Goal: Task Accomplishment & Management: Use online tool/utility

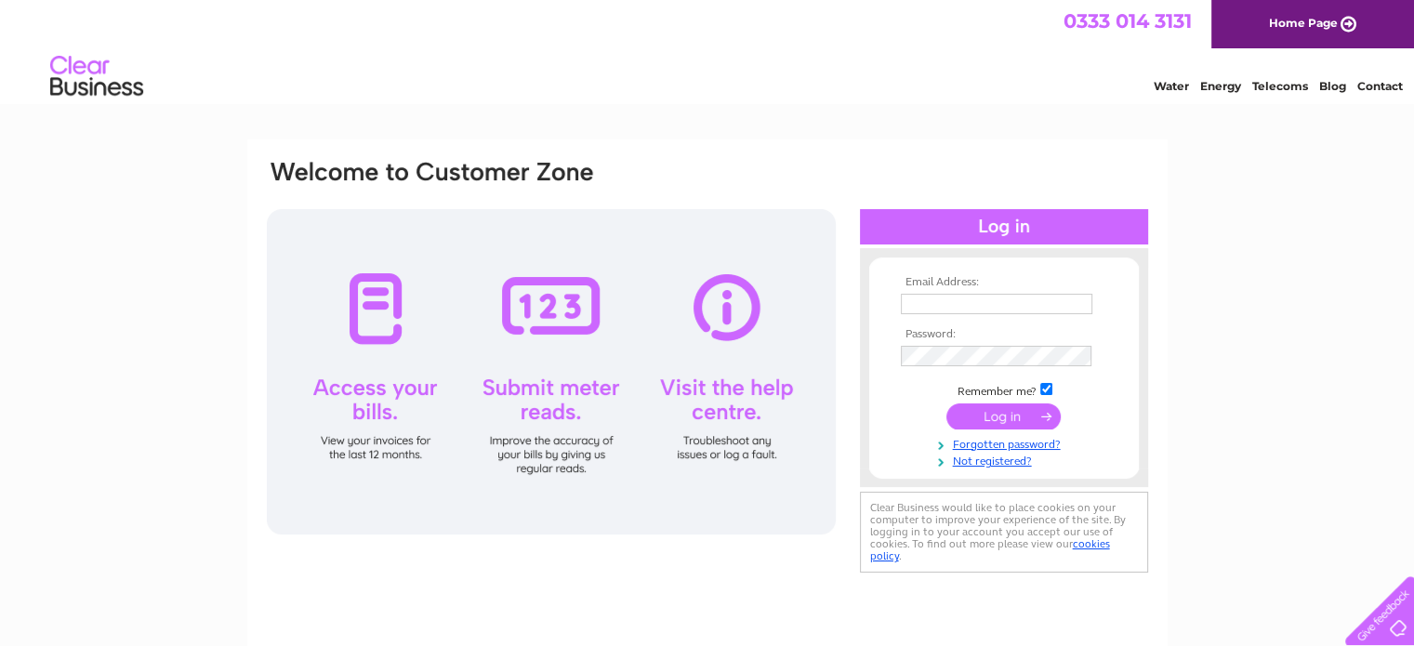
type input "william1956watson@gmail.com"
click at [1029, 416] on input "submit" at bounding box center [1004, 417] width 114 height 26
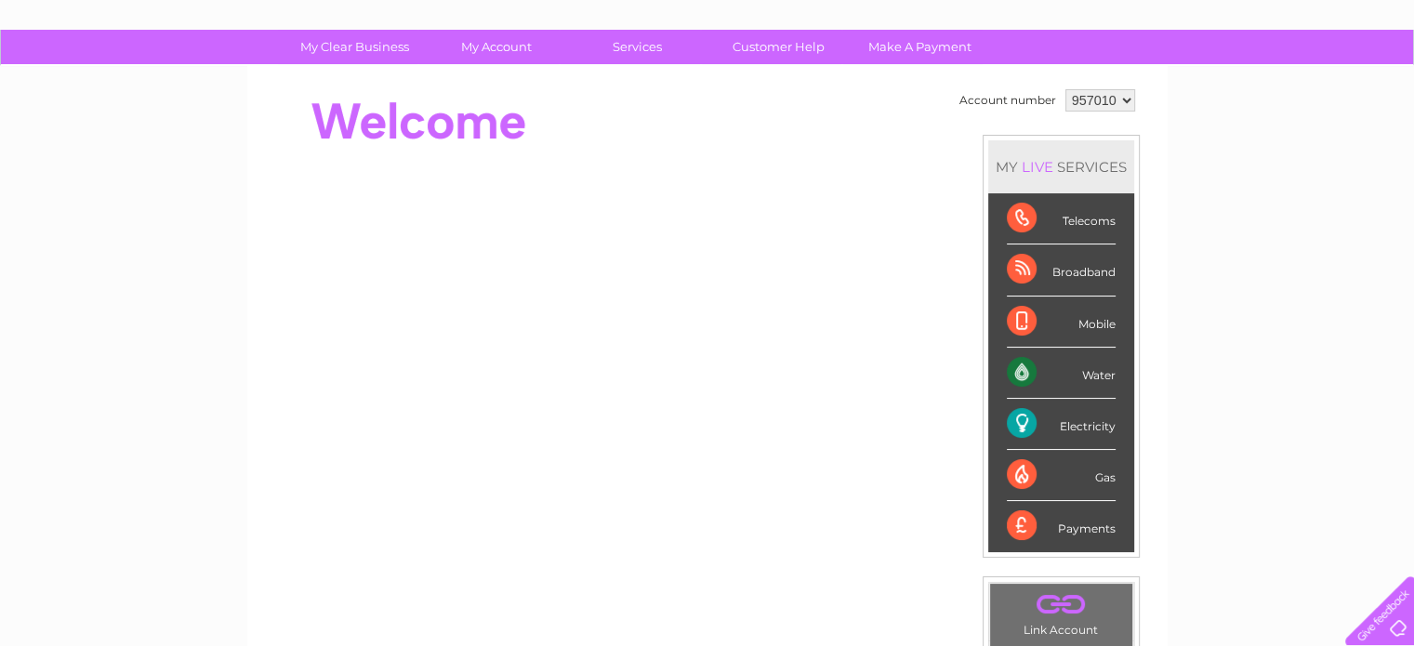
scroll to position [108, 0]
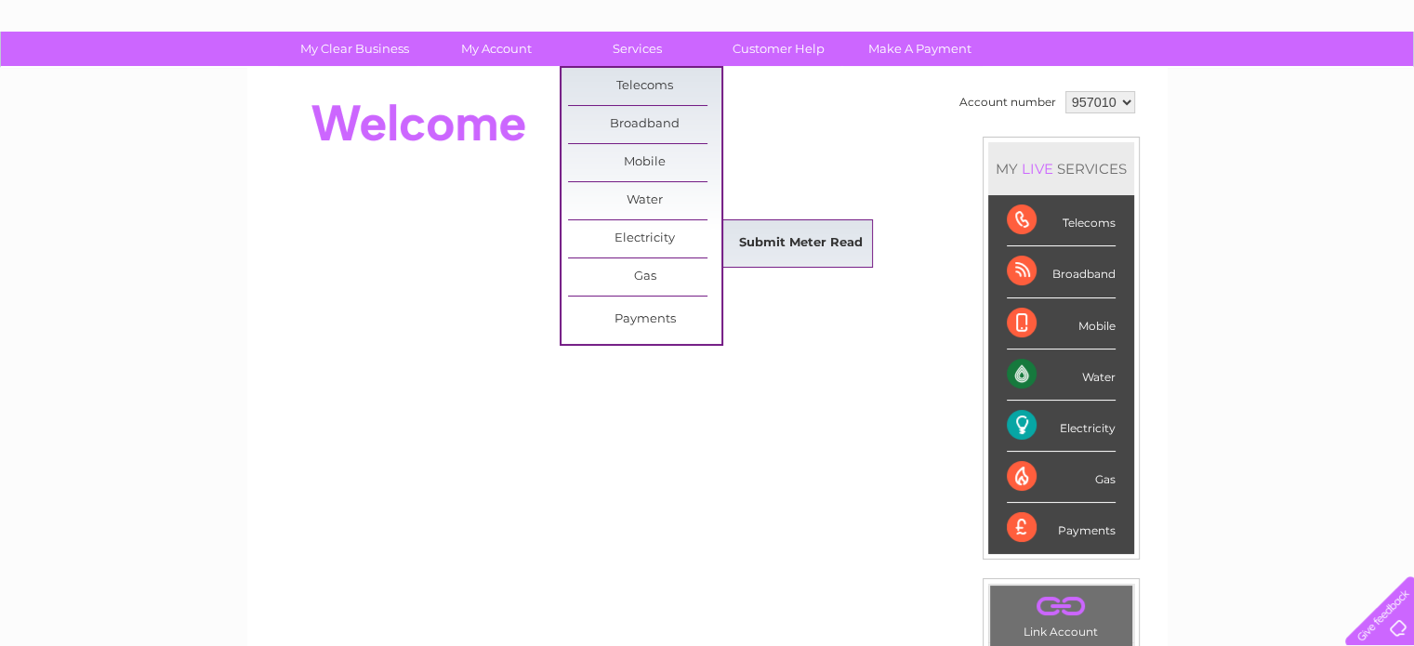
click at [755, 232] on link "Submit Meter Read" at bounding box center [800, 243] width 153 height 37
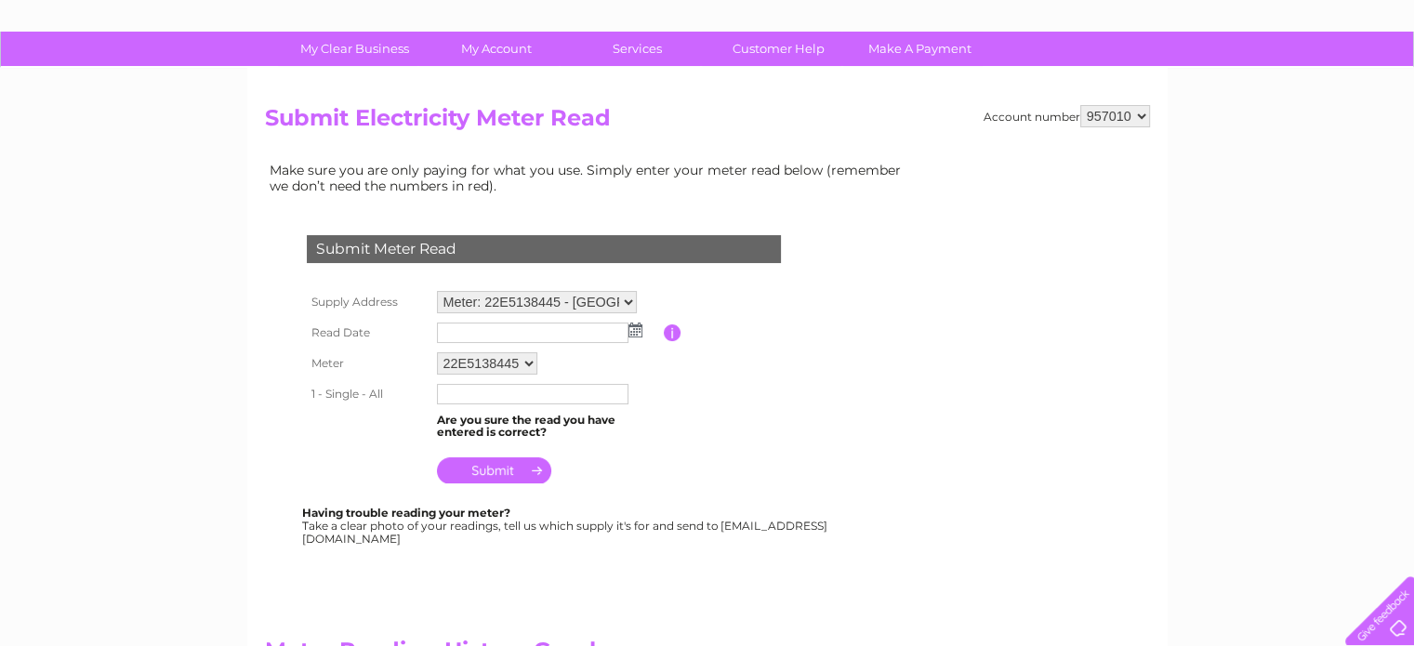
scroll to position [133, 0]
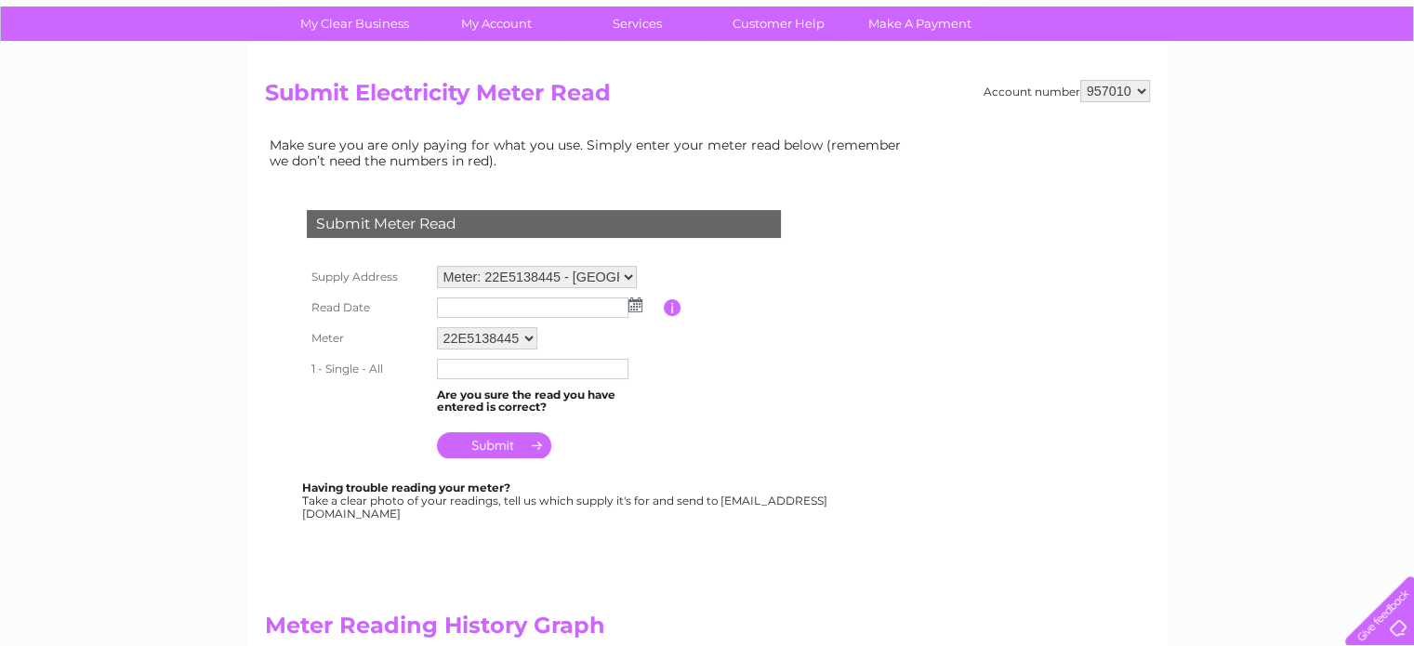
click at [632, 307] on img at bounding box center [636, 305] width 14 height 15
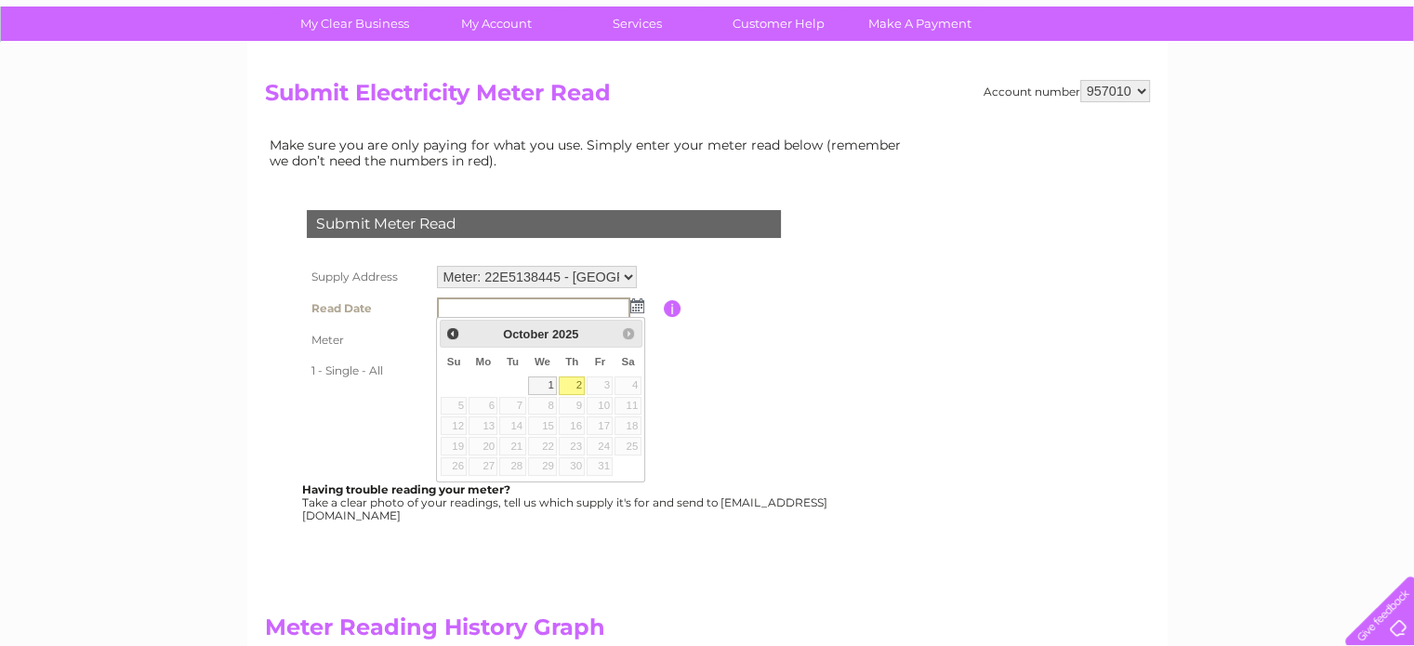
click at [574, 385] on link "2" at bounding box center [572, 386] width 26 height 19
type input "2025/10/02"
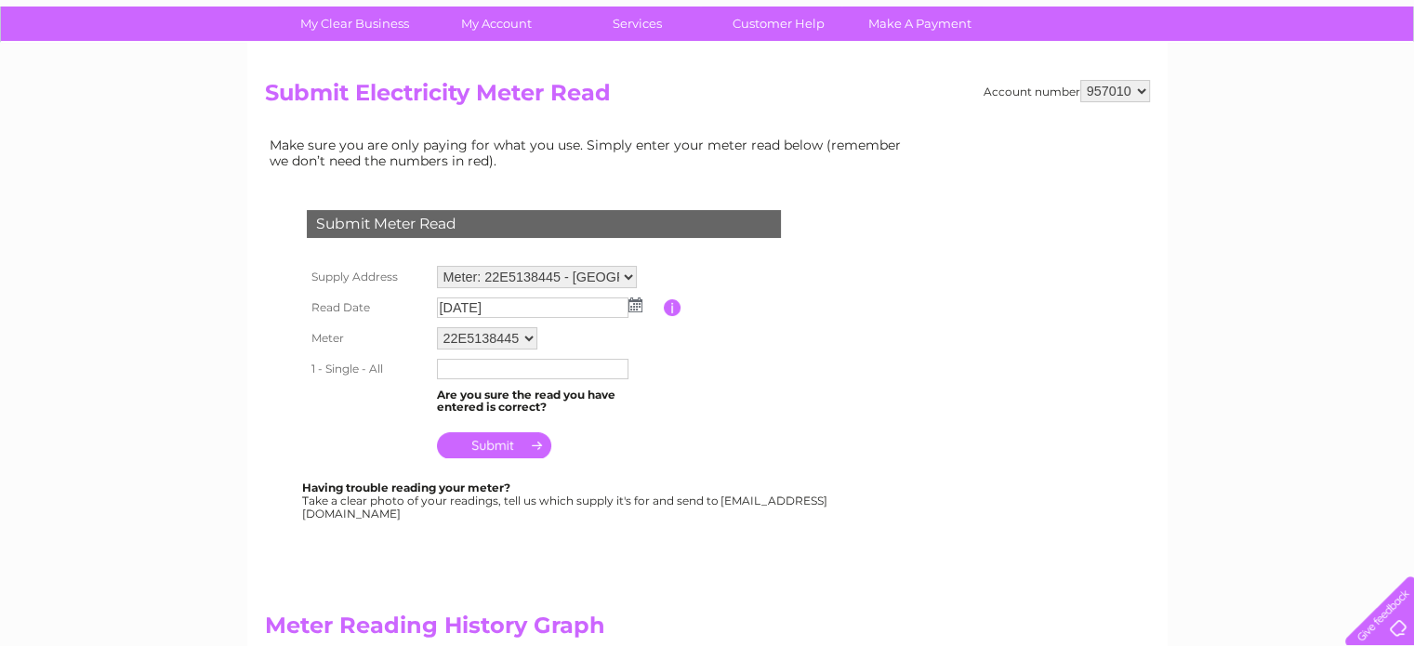
click at [450, 366] on input "text" at bounding box center [533, 369] width 192 height 20
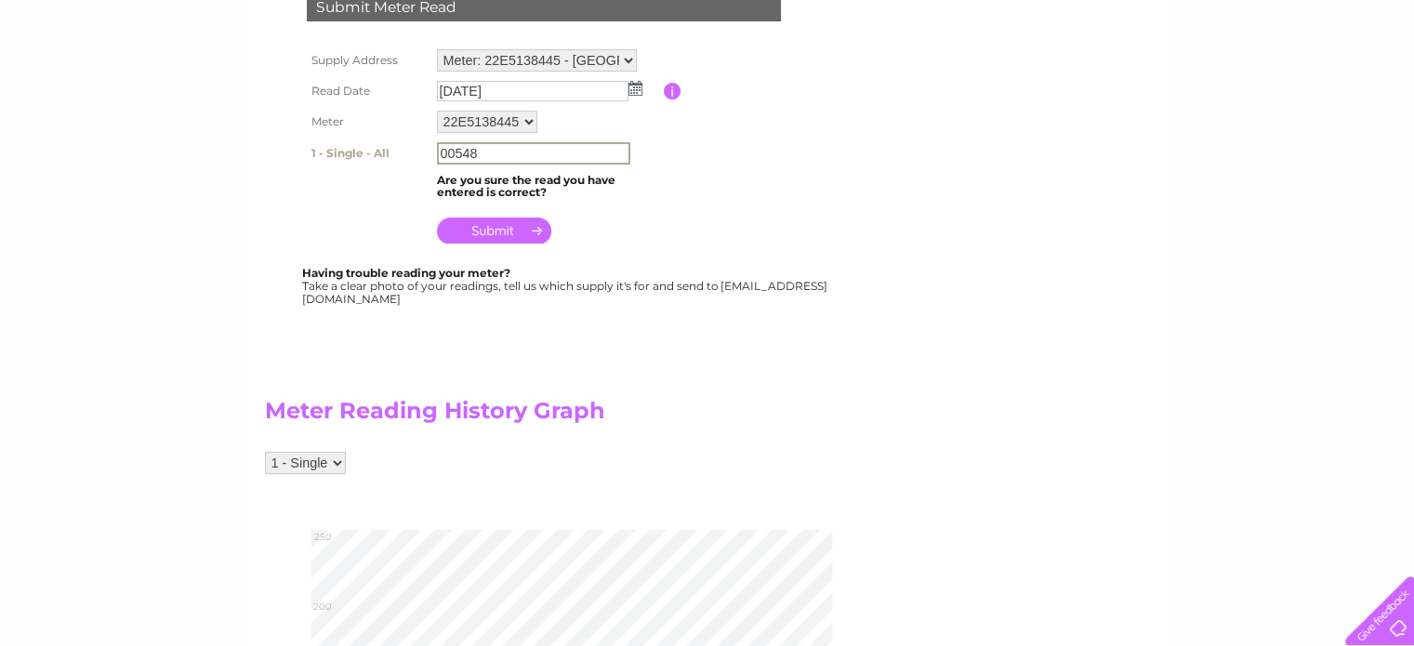
scroll to position [349, 0]
type input "00548"
click at [508, 231] on input "submit" at bounding box center [494, 230] width 114 height 26
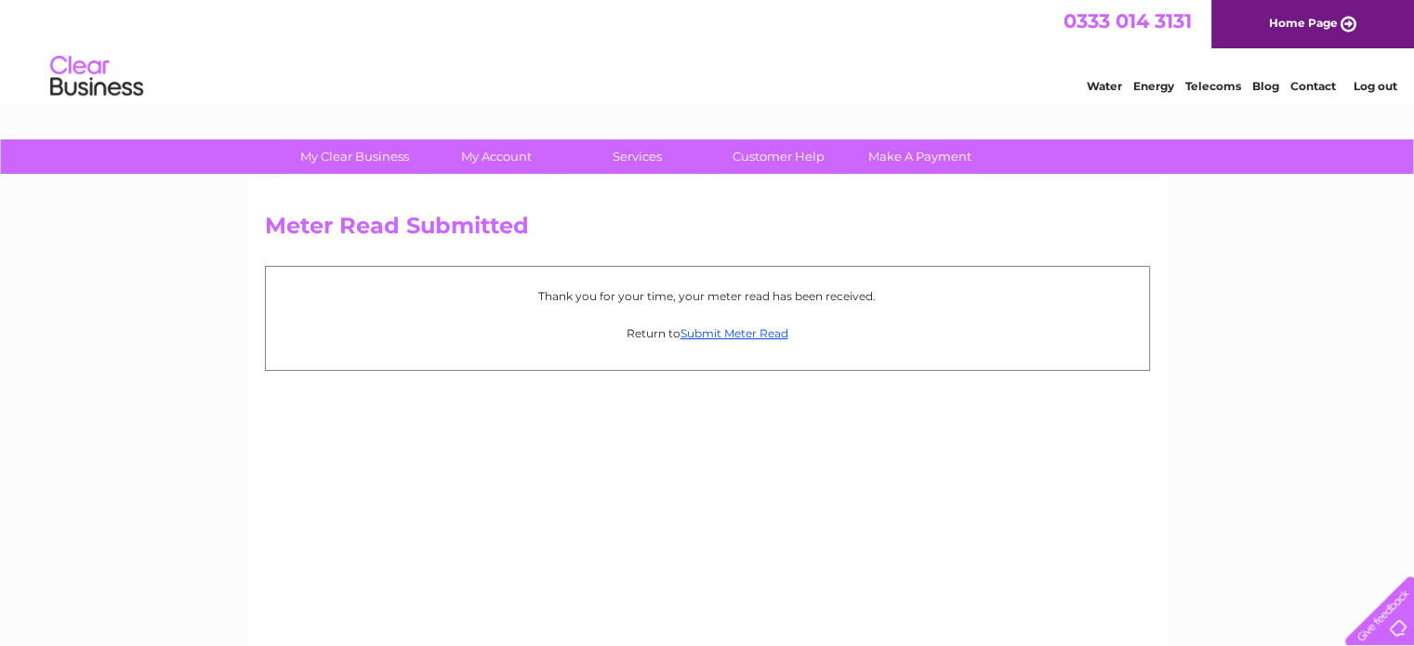
click at [1375, 85] on link "Log out" at bounding box center [1375, 86] width 44 height 14
